Goal: Find specific page/section: Find specific page/section

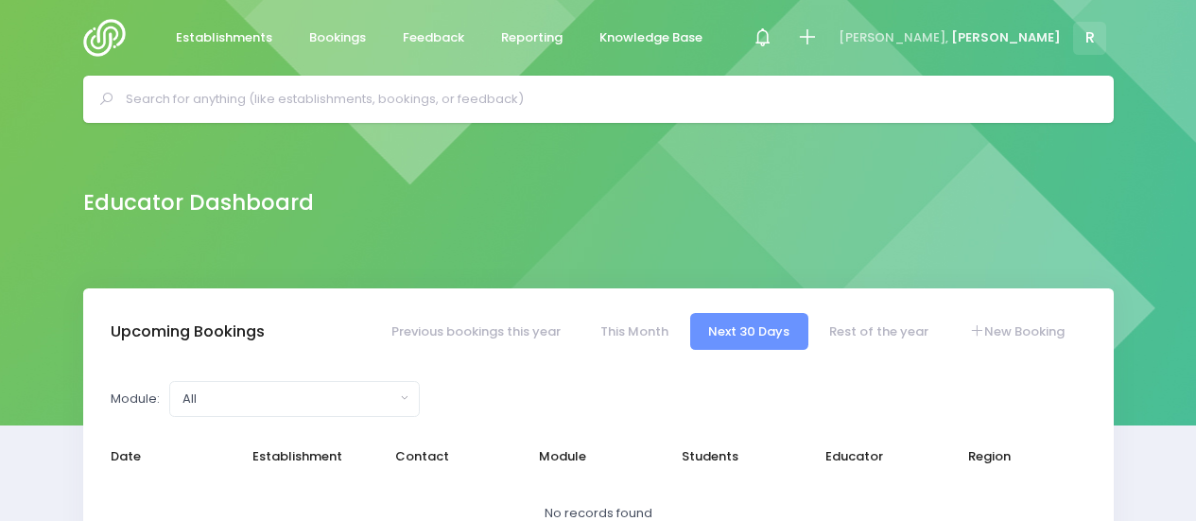
select select "5"
click at [371, 102] on input "text" at bounding box center [606, 99] width 961 height 28
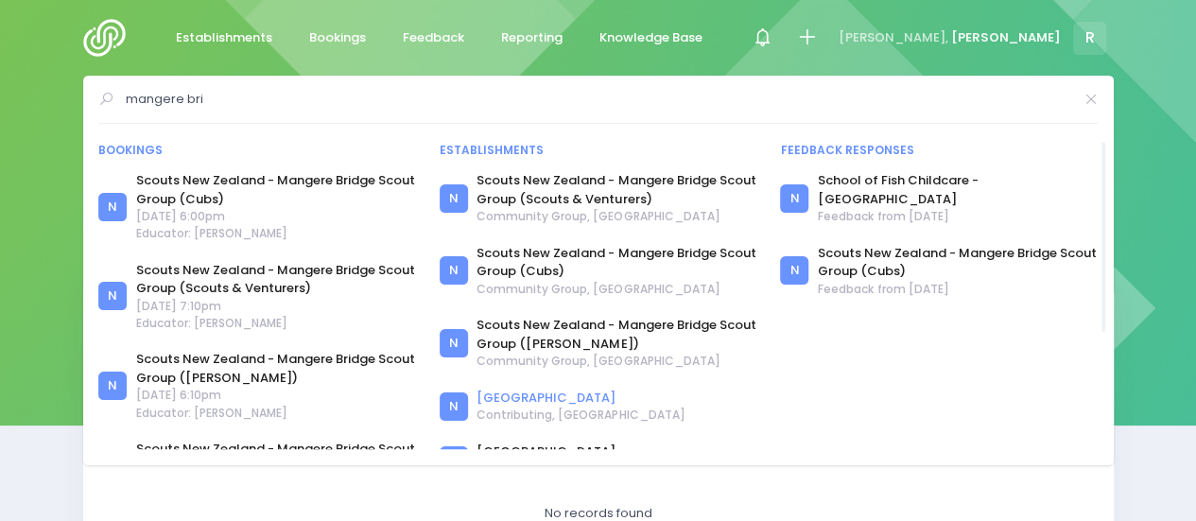
type input "mangere bri"
click at [550, 396] on link "Mangere Bridge School" at bounding box center [580, 397] width 208 height 19
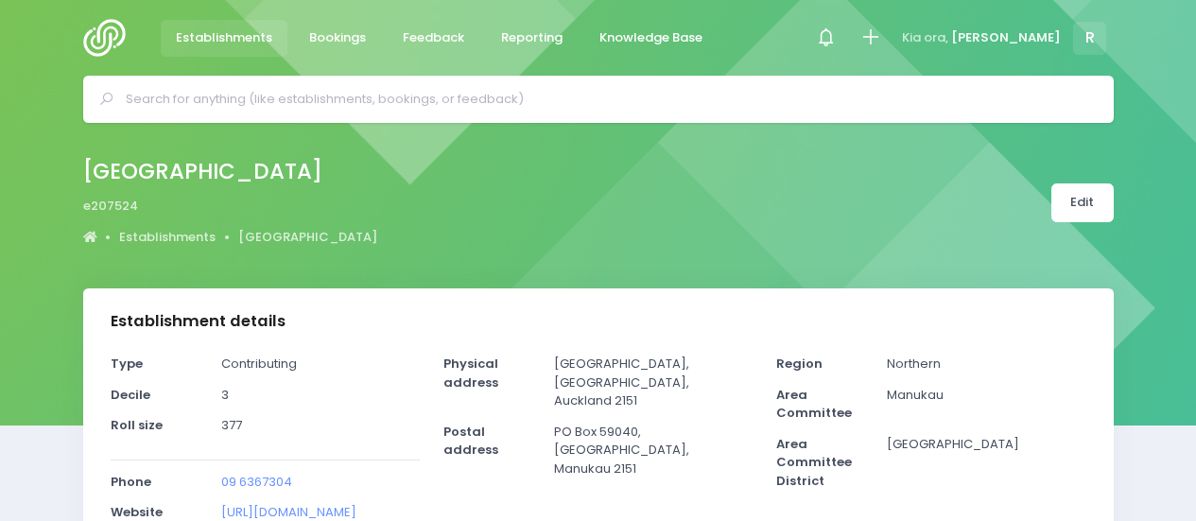
select select "5"
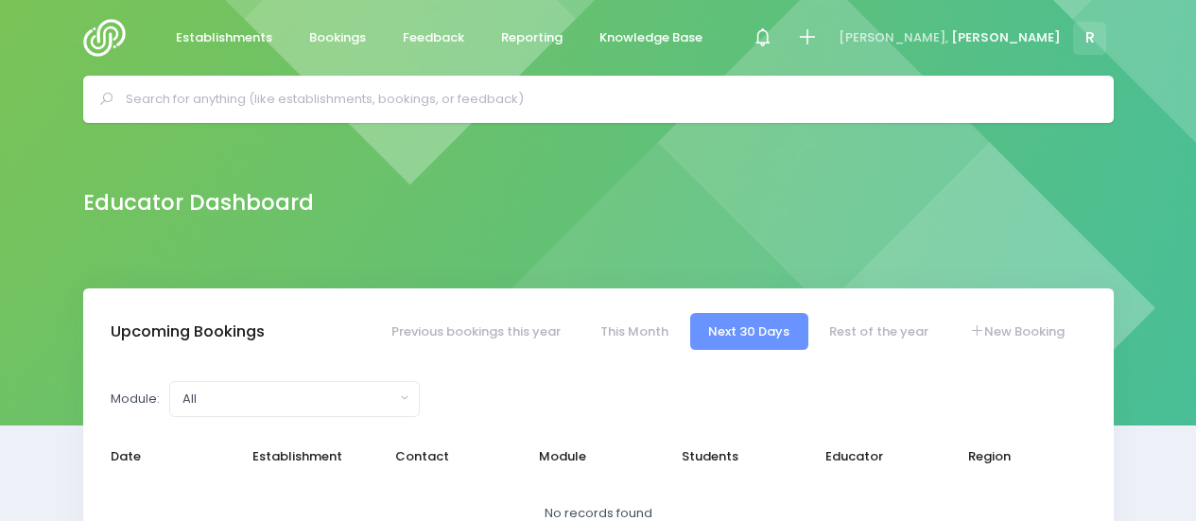
select select "5"
click at [184, 90] on input "text" at bounding box center [606, 99] width 961 height 28
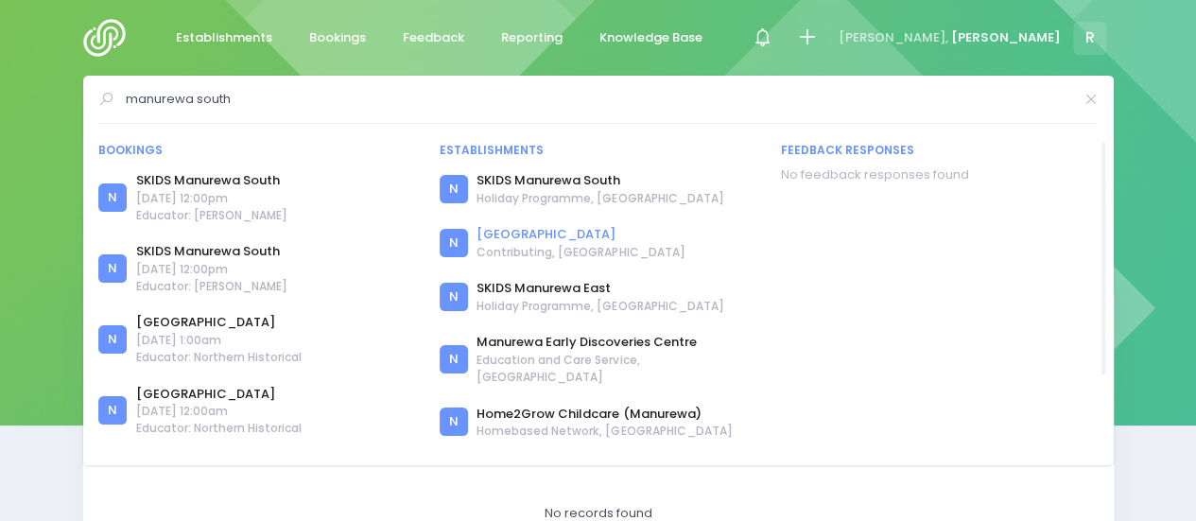
type input "manurewa south"
click at [551, 232] on link "[GEOGRAPHIC_DATA]" at bounding box center [580, 234] width 208 height 19
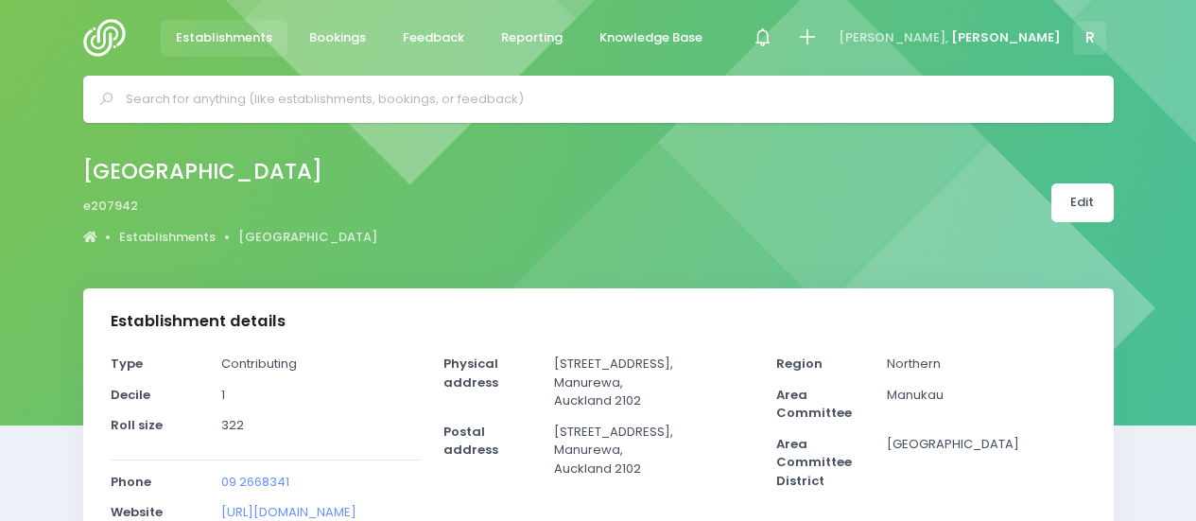
select select "5"
